Goal: Find specific page/section: Find specific page/section

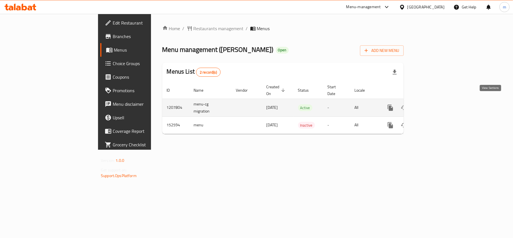
click at [435, 104] on icon "enhanced table" at bounding box center [431, 107] width 7 height 7
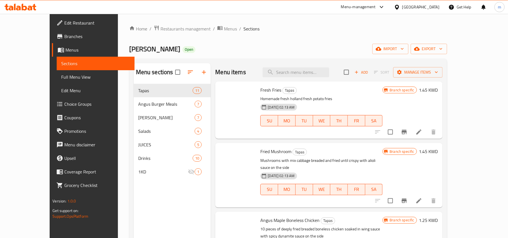
click at [195, 47] on div "Angus Sliders Open import export" at bounding box center [288, 49] width 318 height 10
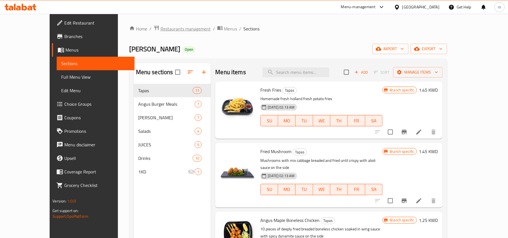
click at [160, 31] on span "Restaurants management" at bounding box center [185, 28] width 50 height 7
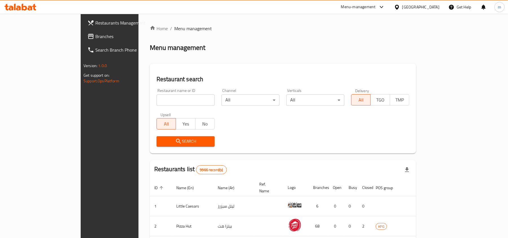
click at [156, 98] on input "search" at bounding box center [185, 99] width 58 height 11
paste input "614514"
type input "614514"
click at [167, 142] on span "Search" at bounding box center [185, 141] width 49 height 7
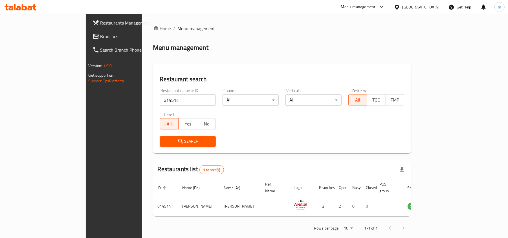
click at [169, 144] on span "Search" at bounding box center [187, 141] width 47 height 7
click at [100, 34] on span "Branches" at bounding box center [133, 36] width 66 height 7
